Goal: Information Seeking & Learning: Learn about a topic

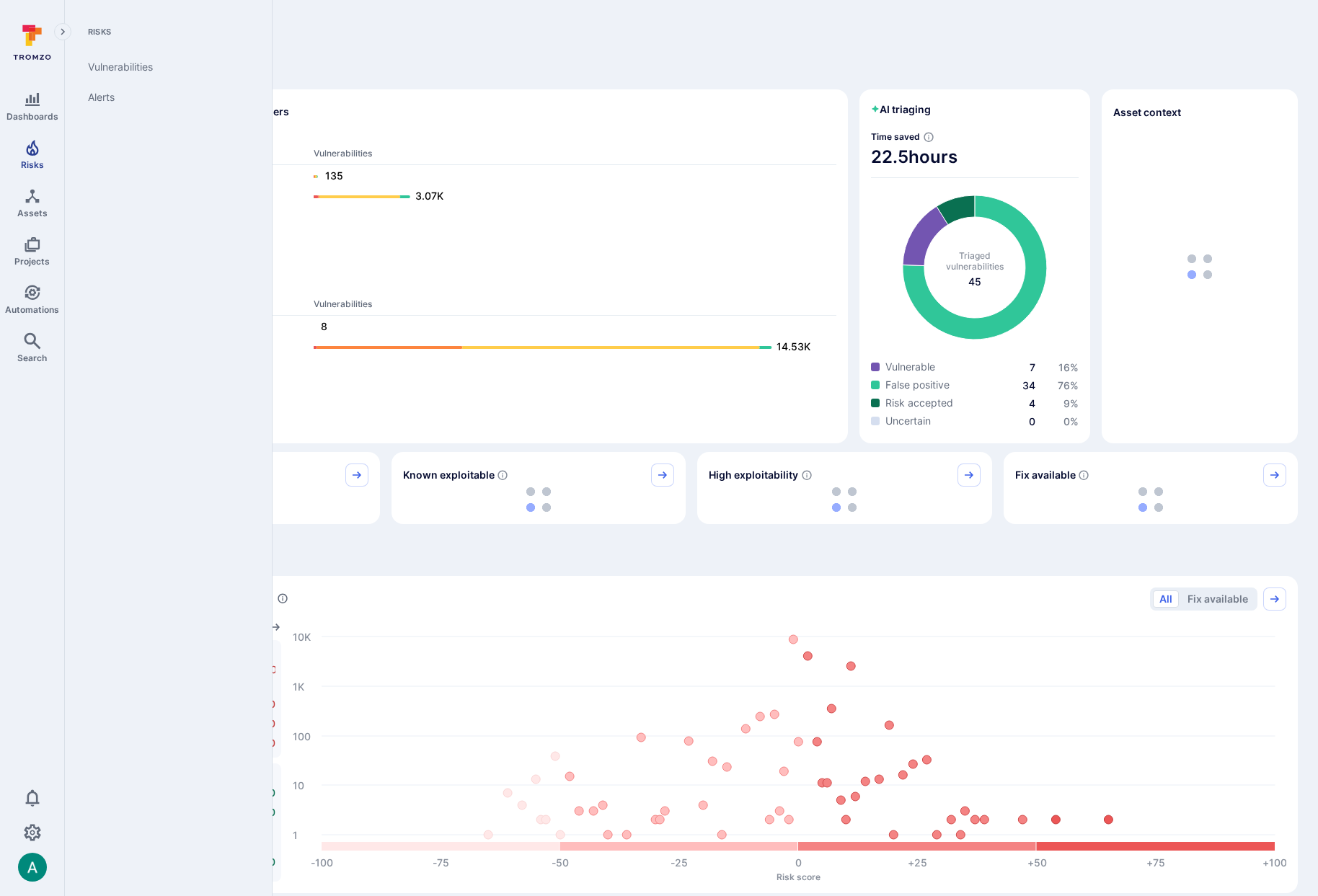
click at [20, 156] on link "Risks" at bounding box center [32, 155] width 64 height 43
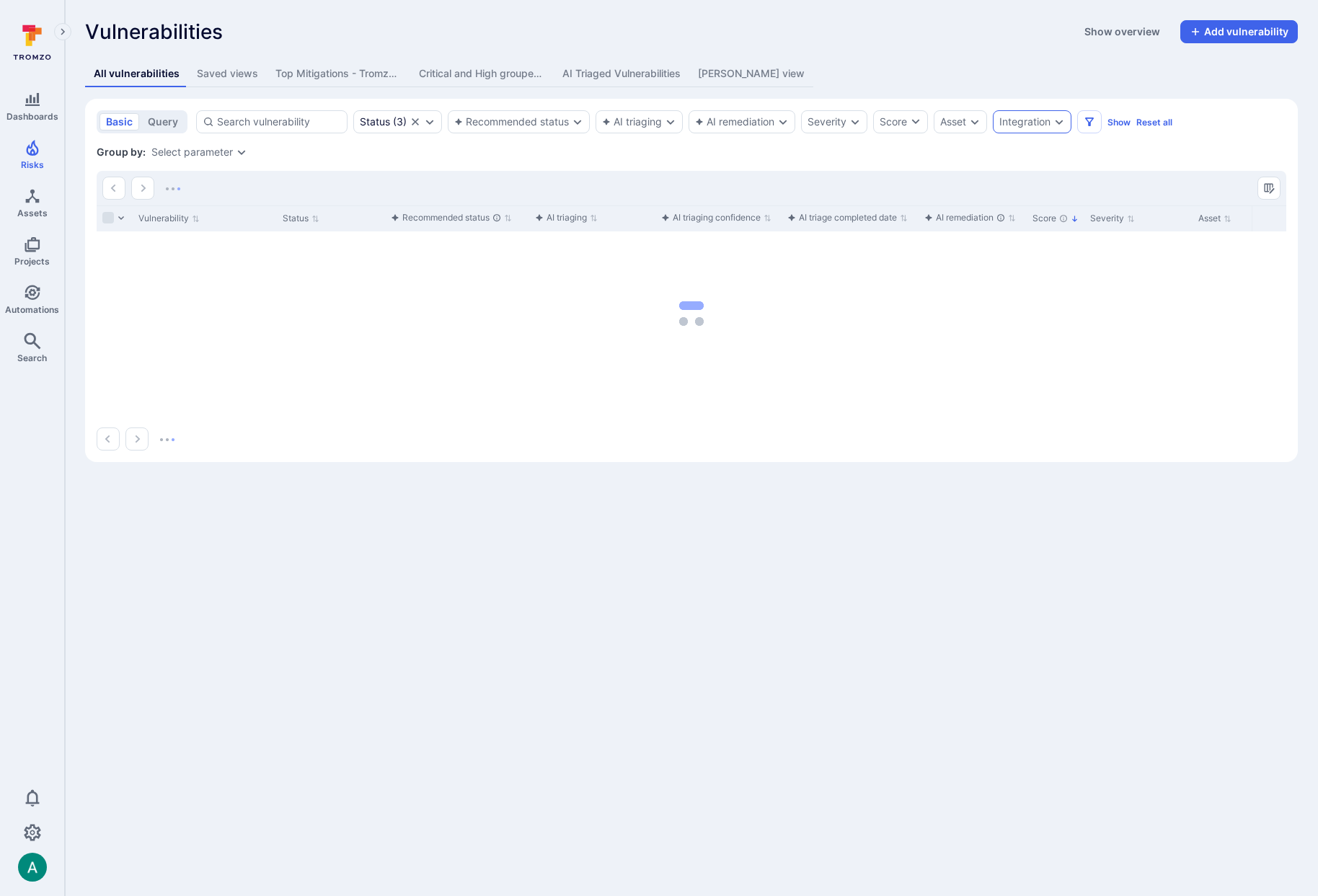
click at [1027, 118] on div "Integration" at bounding box center [1024, 122] width 51 height 12
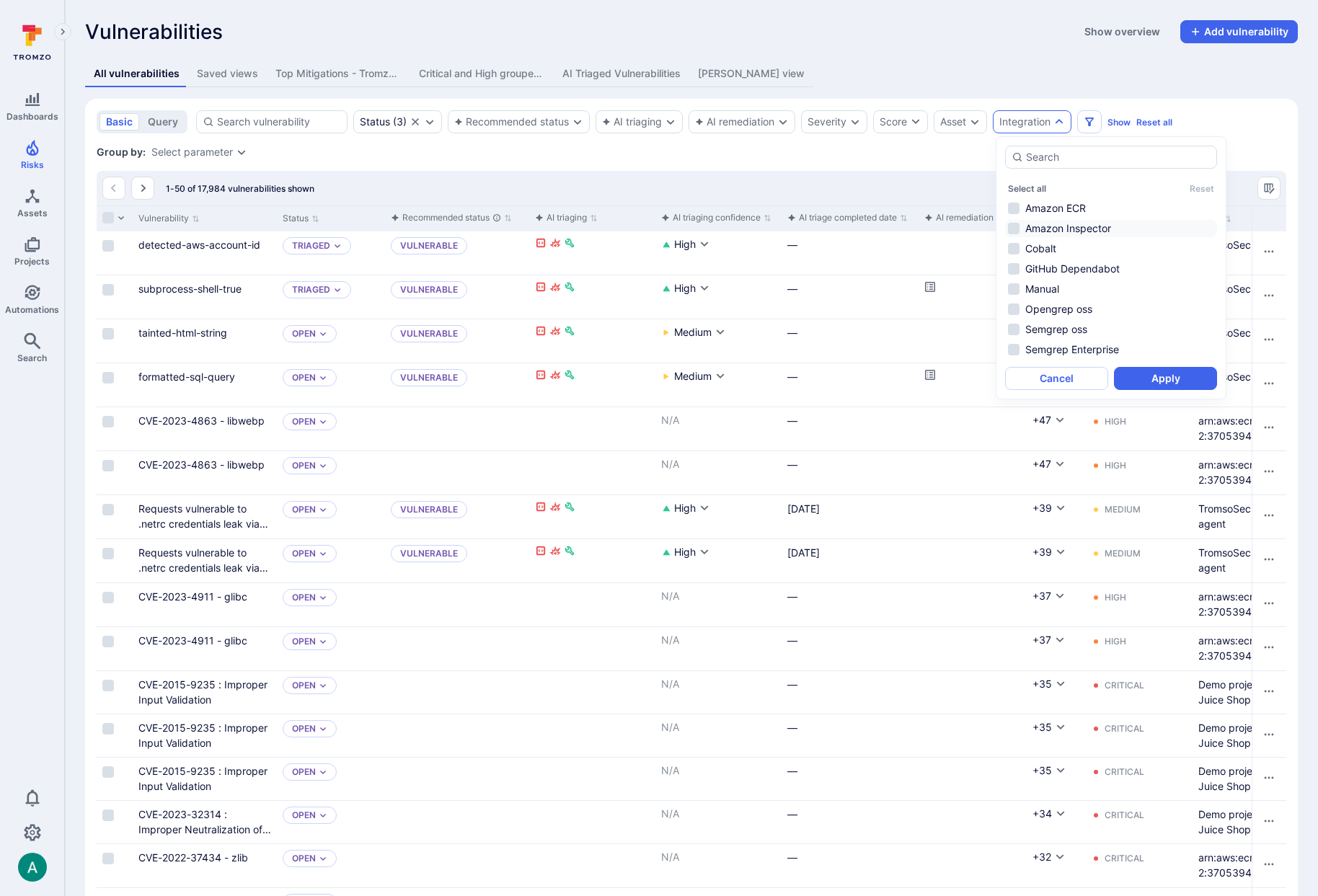
click at [1044, 228] on li "Amazon Inspector" at bounding box center [1111, 228] width 212 height 17
click at [1162, 378] on button "Apply" at bounding box center [1166, 378] width 103 height 23
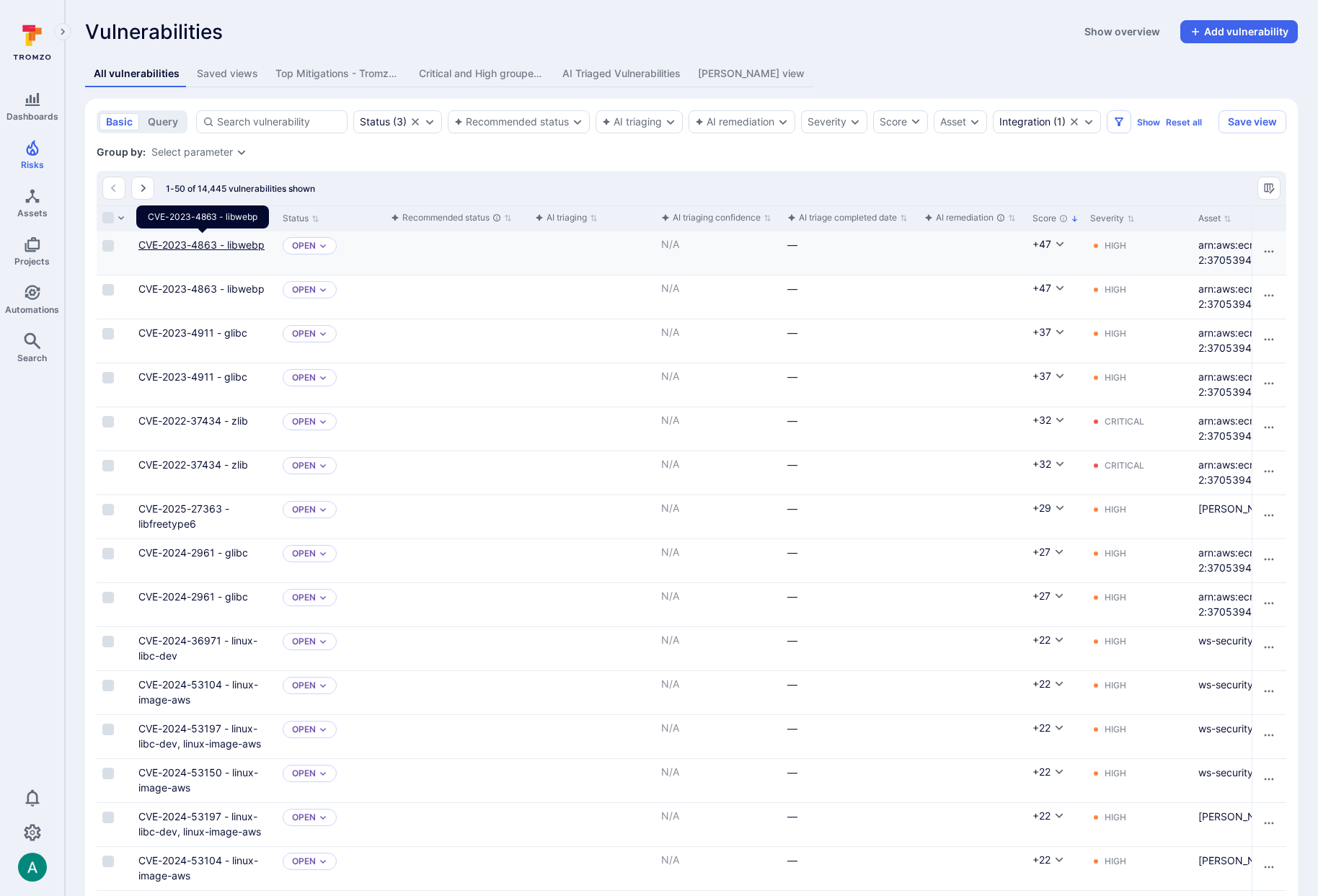
click at [176, 244] on link "CVE-2023-4863 - libwebp" at bounding box center [201, 245] width 126 height 13
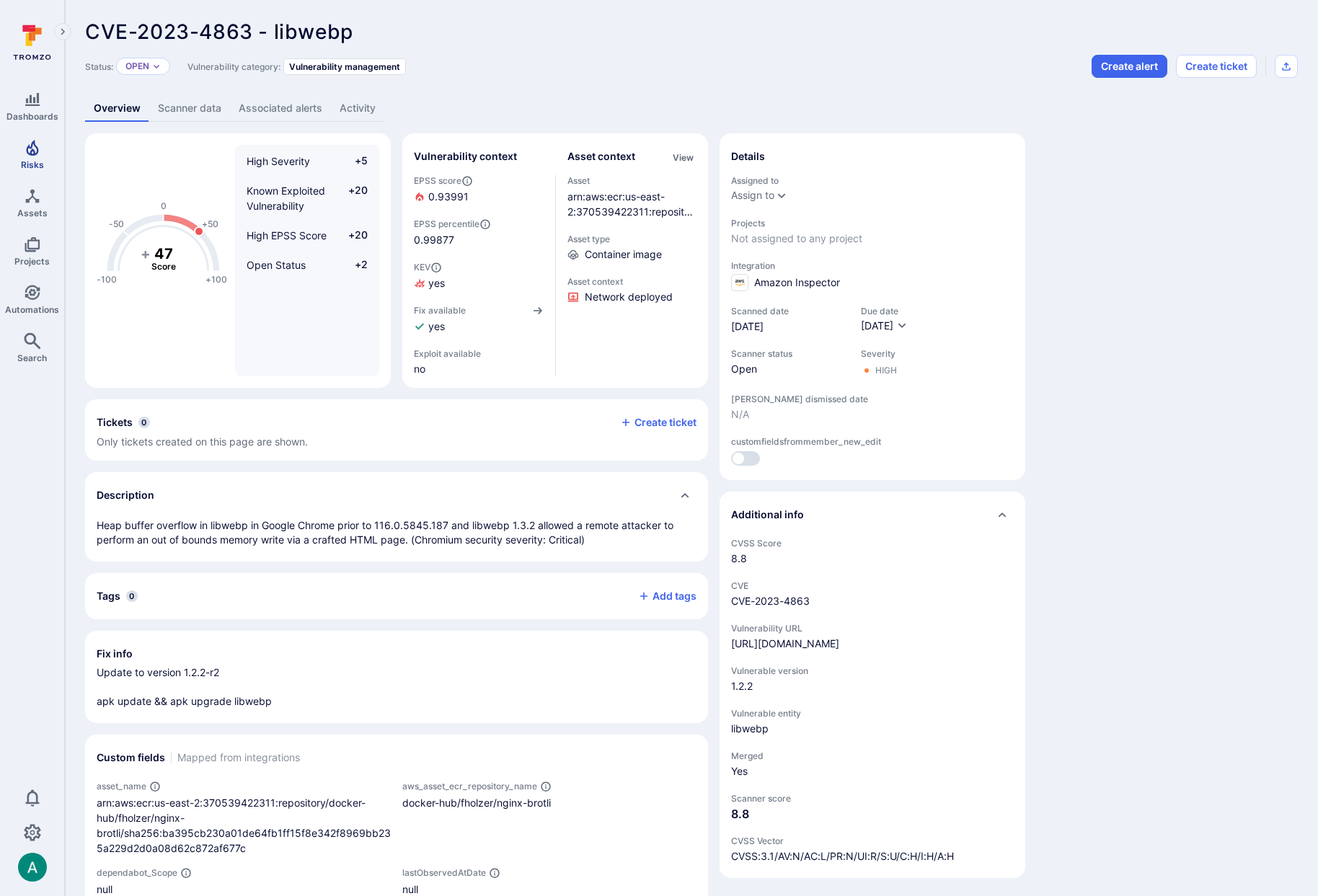
click at [27, 155] on icon "Risks" at bounding box center [32, 147] width 17 height 17
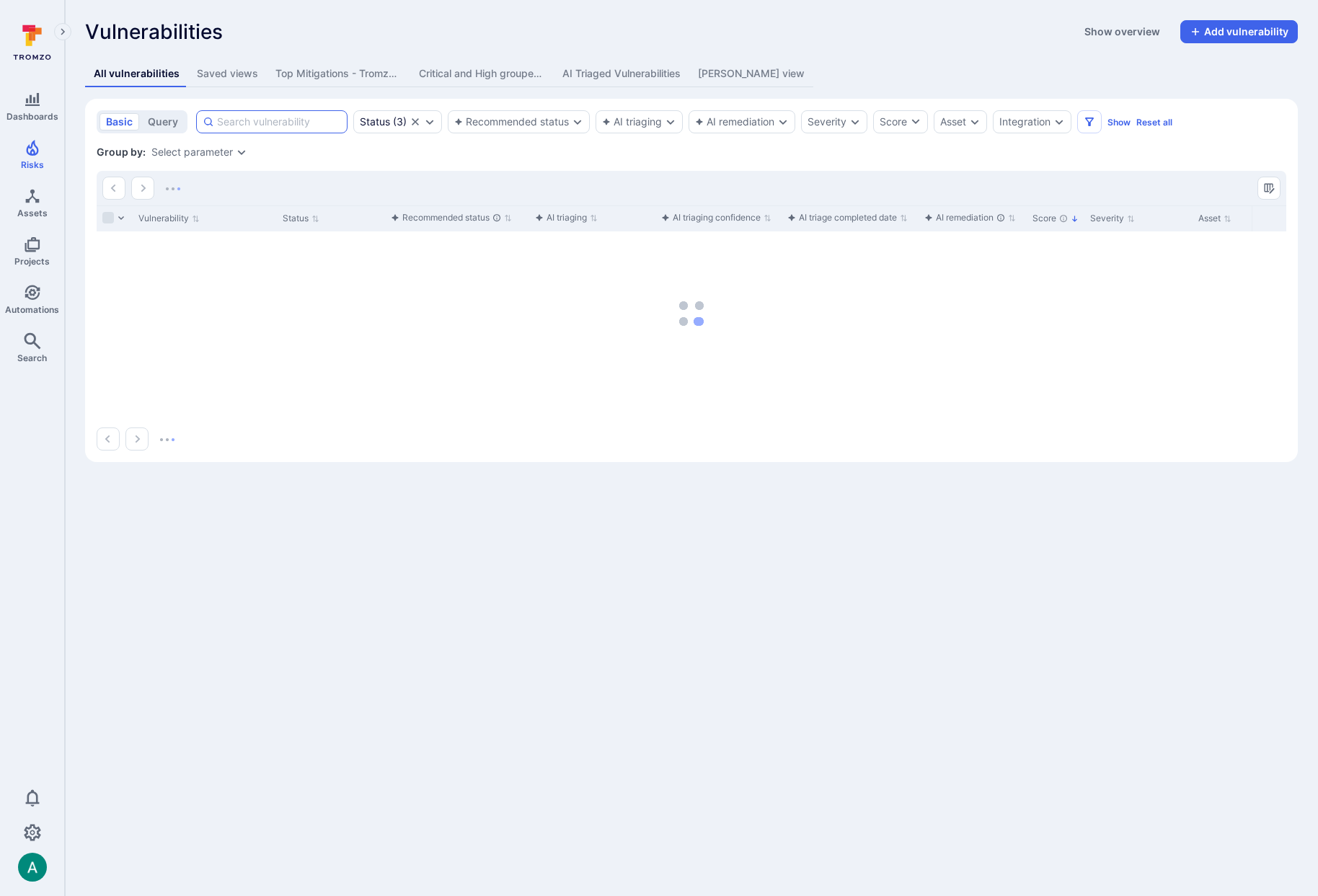
click at [278, 127] on input at bounding box center [279, 122] width 124 height 15
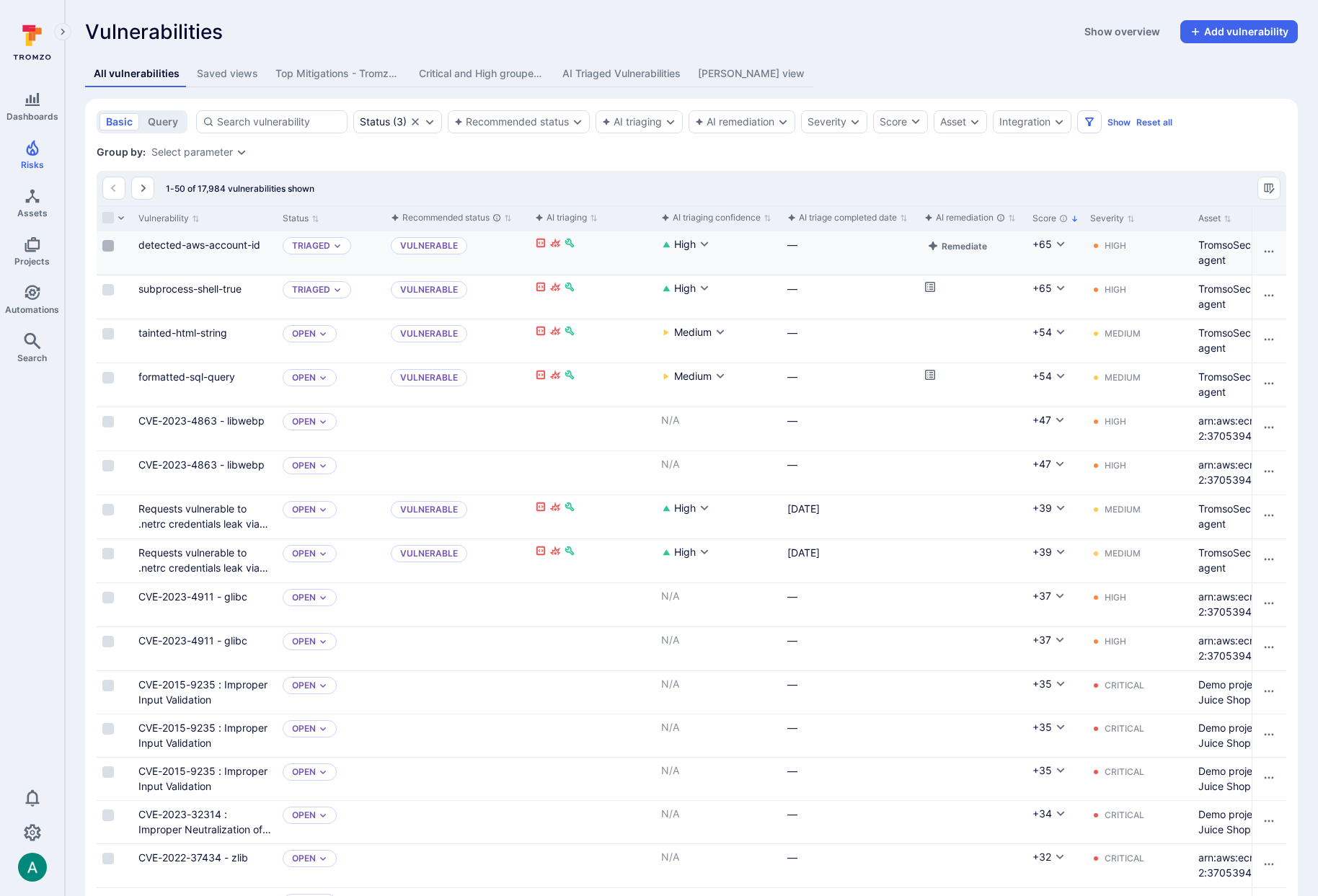
click at [108, 247] on input "Select row" at bounding box center [108, 246] width 12 height 12
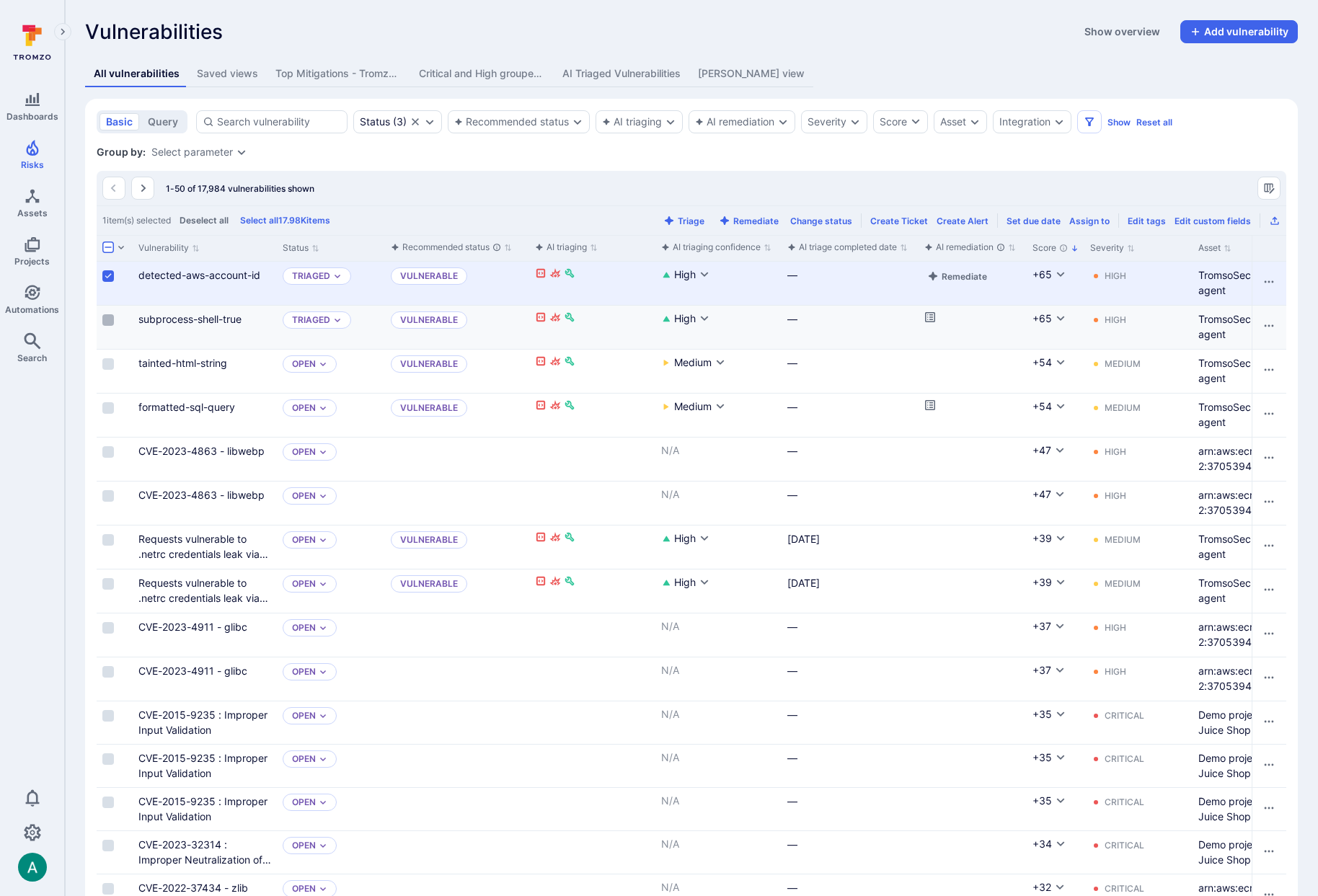
drag, startPoint x: 108, startPoint y: 322, endPoint x: 485, endPoint y: 262, distance: 381.7
click at [108, 322] on input "Select row" at bounding box center [108, 320] width 12 height 12
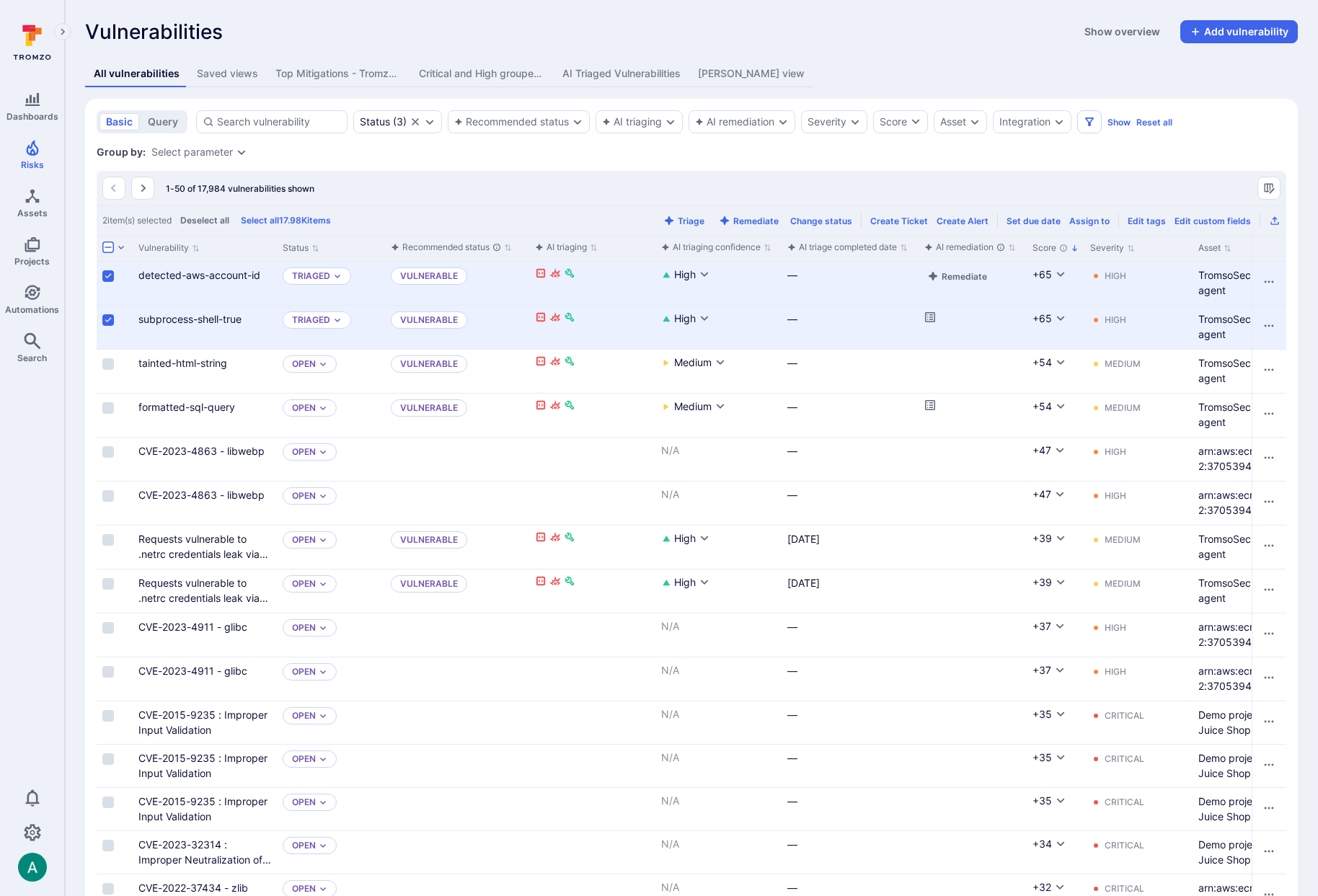
click at [110, 277] on input "Select row" at bounding box center [108, 277] width 12 height 12
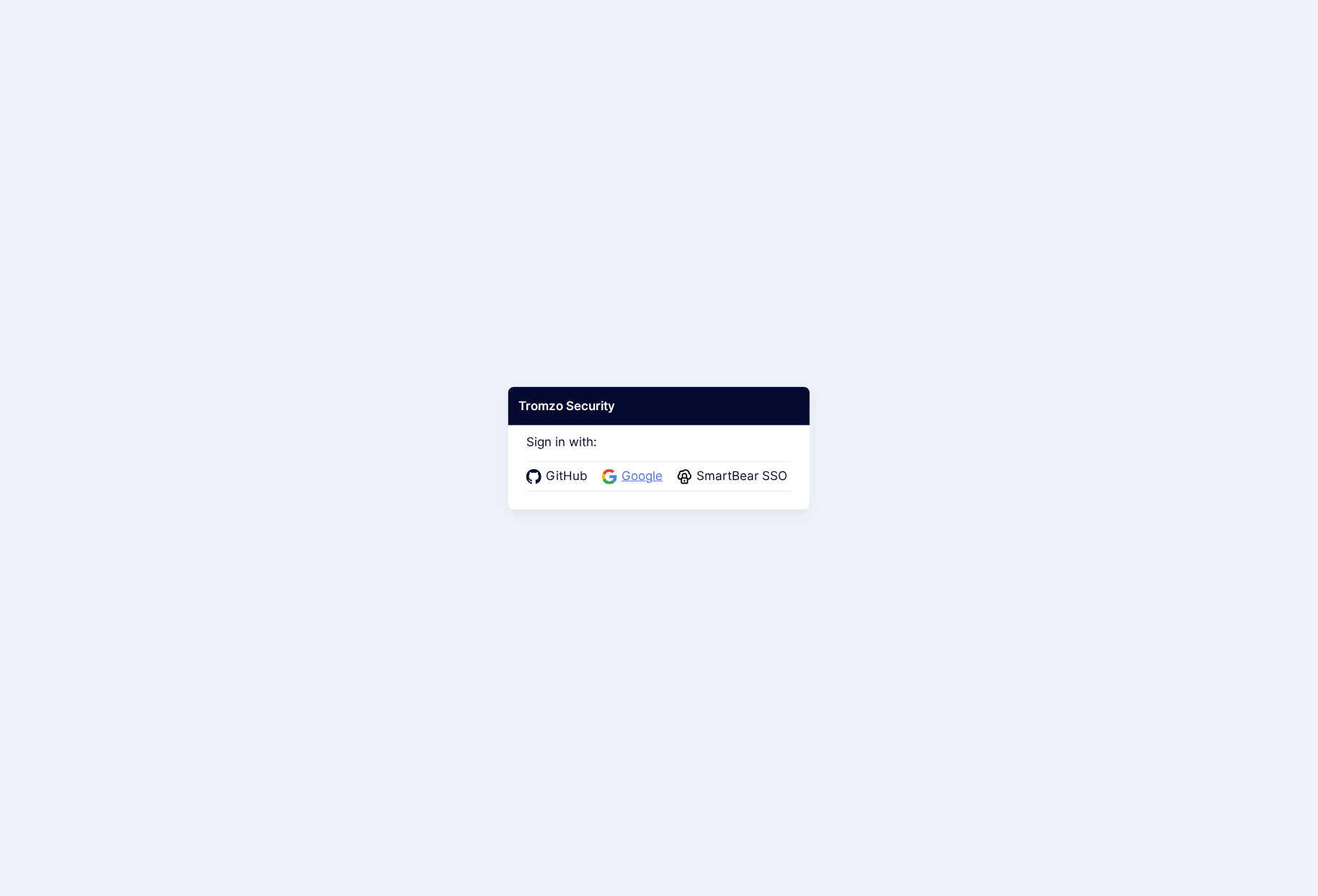
click at [639, 476] on span "Google" at bounding box center [642, 476] width 49 height 18
